Goal: Navigation & Orientation: Find specific page/section

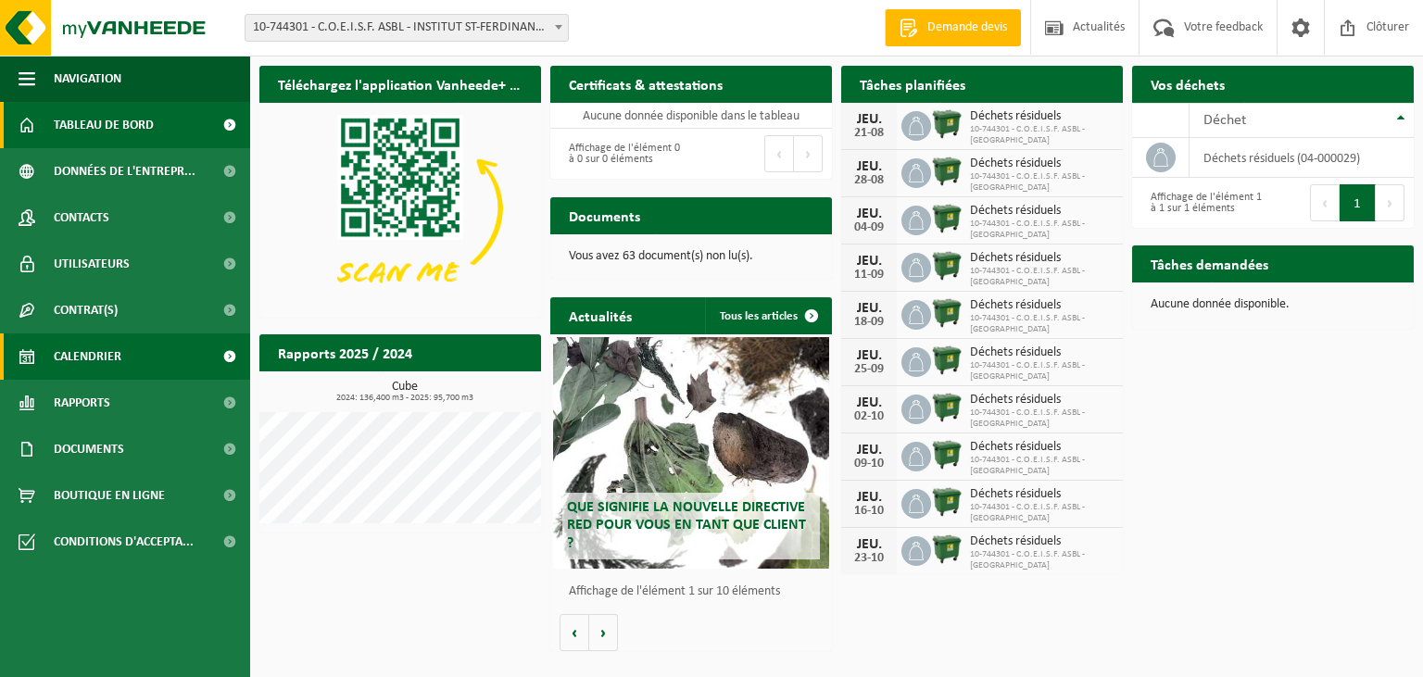
click at [117, 354] on span "Calendrier" at bounding box center [88, 357] width 68 height 46
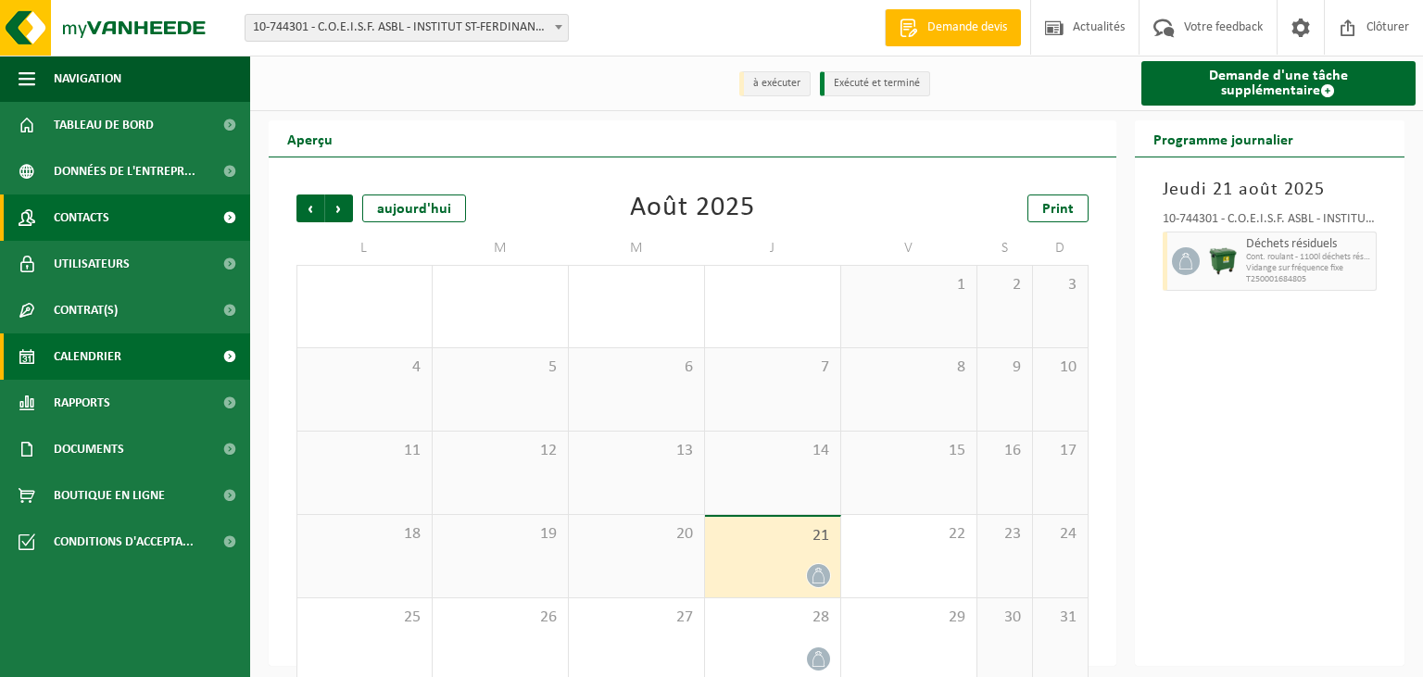
click at [90, 224] on span "Contacts" at bounding box center [82, 218] width 56 height 46
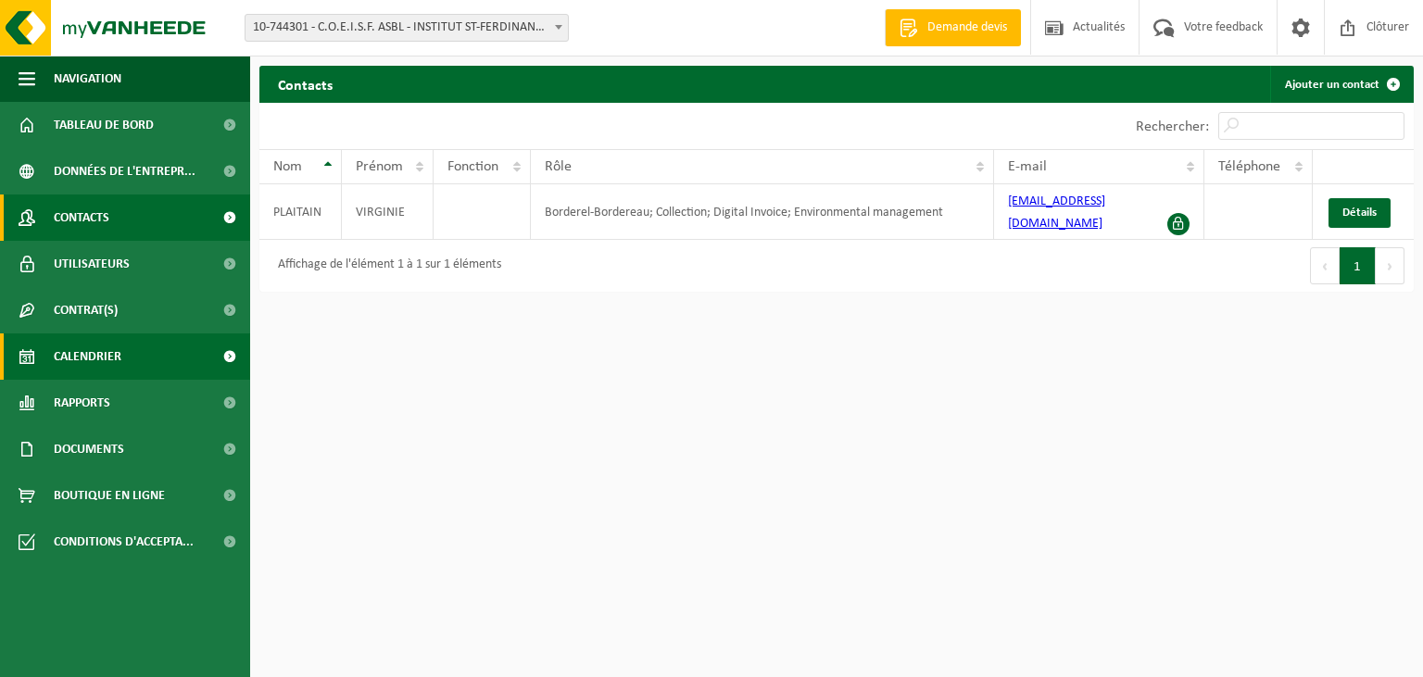
click at [106, 347] on span "Calendrier" at bounding box center [88, 357] width 68 height 46
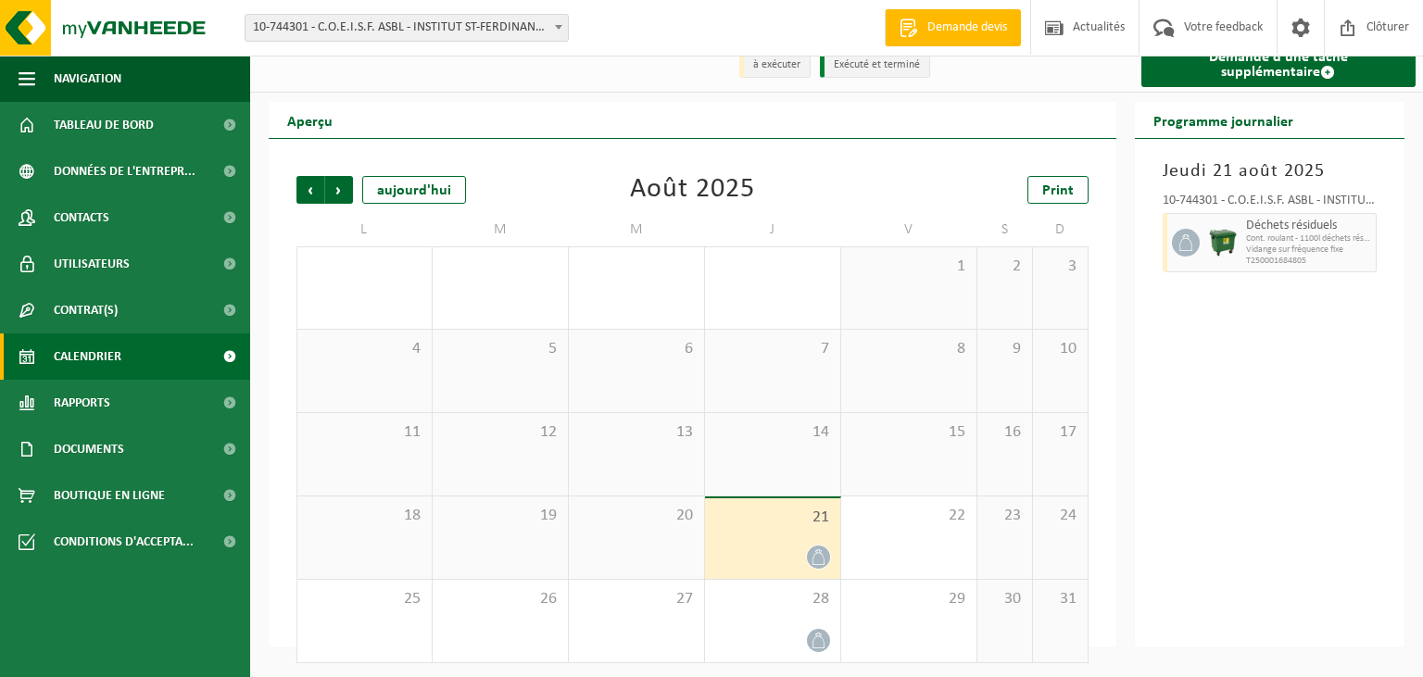
scroll to position [24, 0]
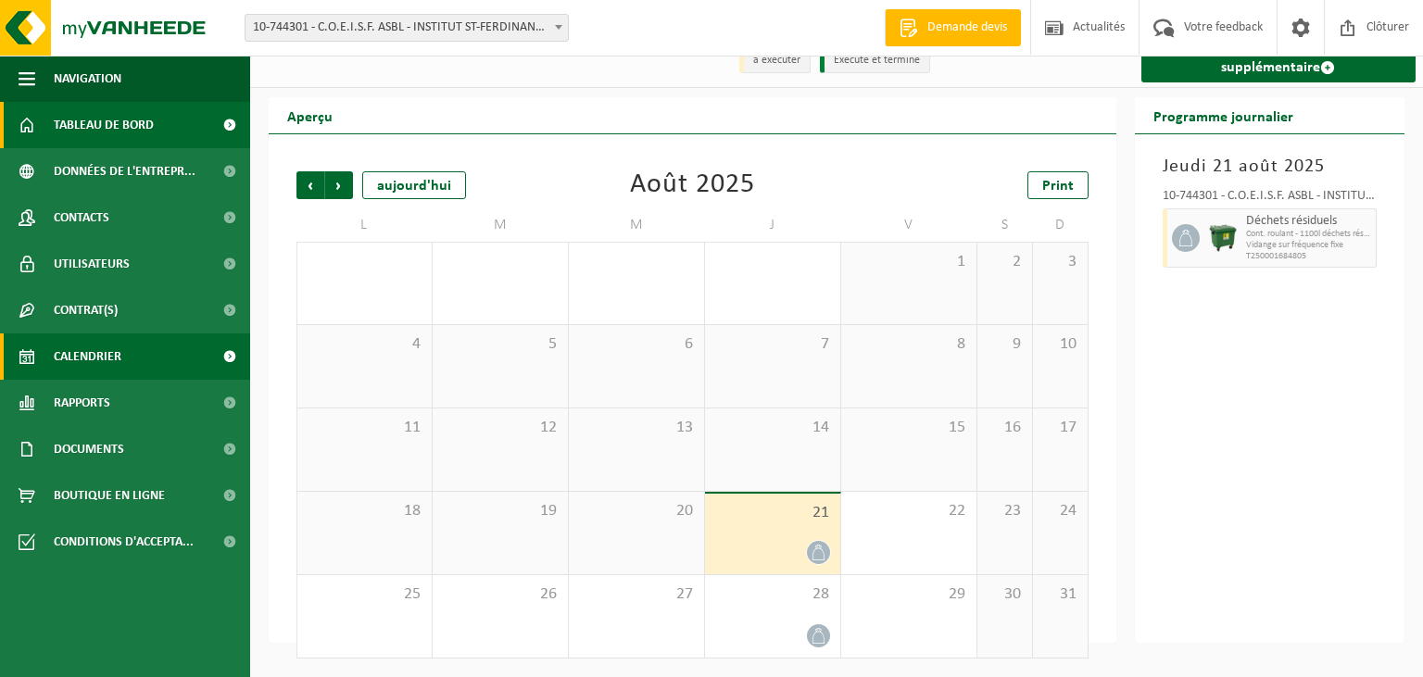
click at [61, 118] on span "Tableau de bord" at bounding box center [104, 125] width 100 height 46
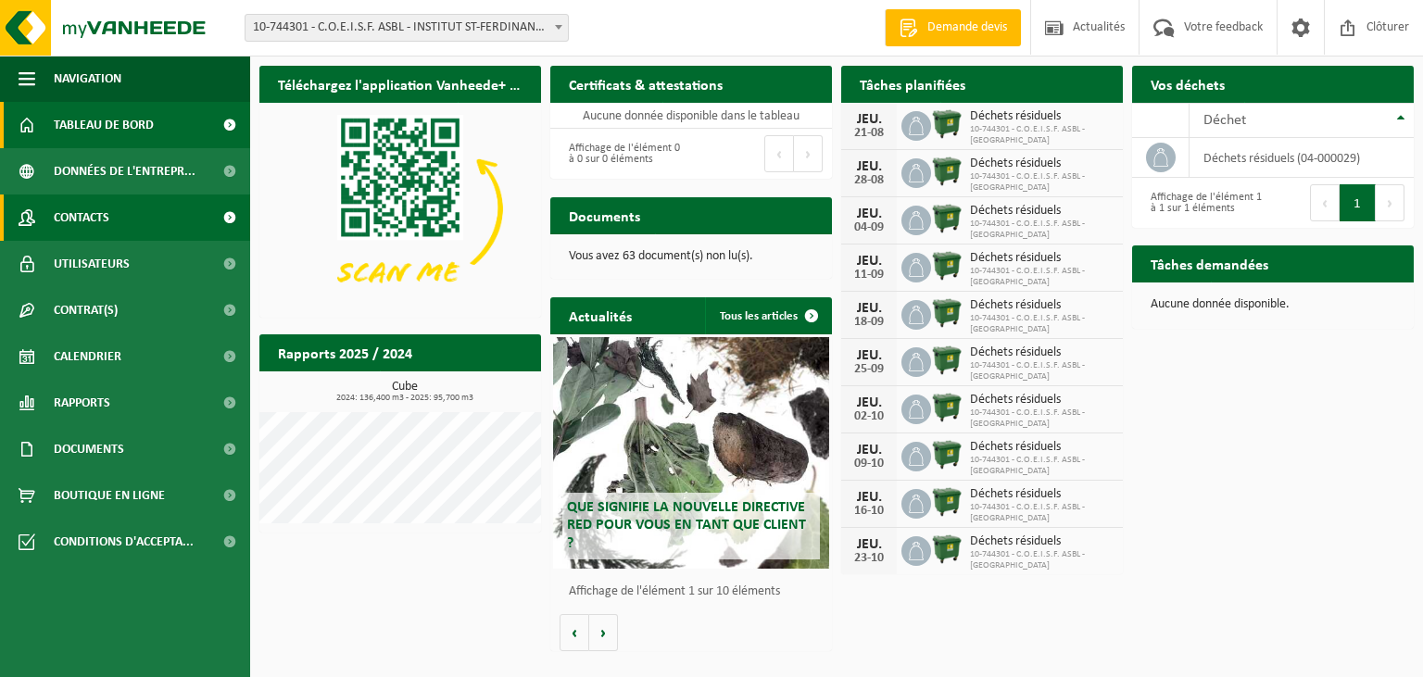
click at [108, 229] on span "Contacts" at bounding box center [82, 218] width 56 height 46
